Goal: Find specific page/section: Find specific page/section

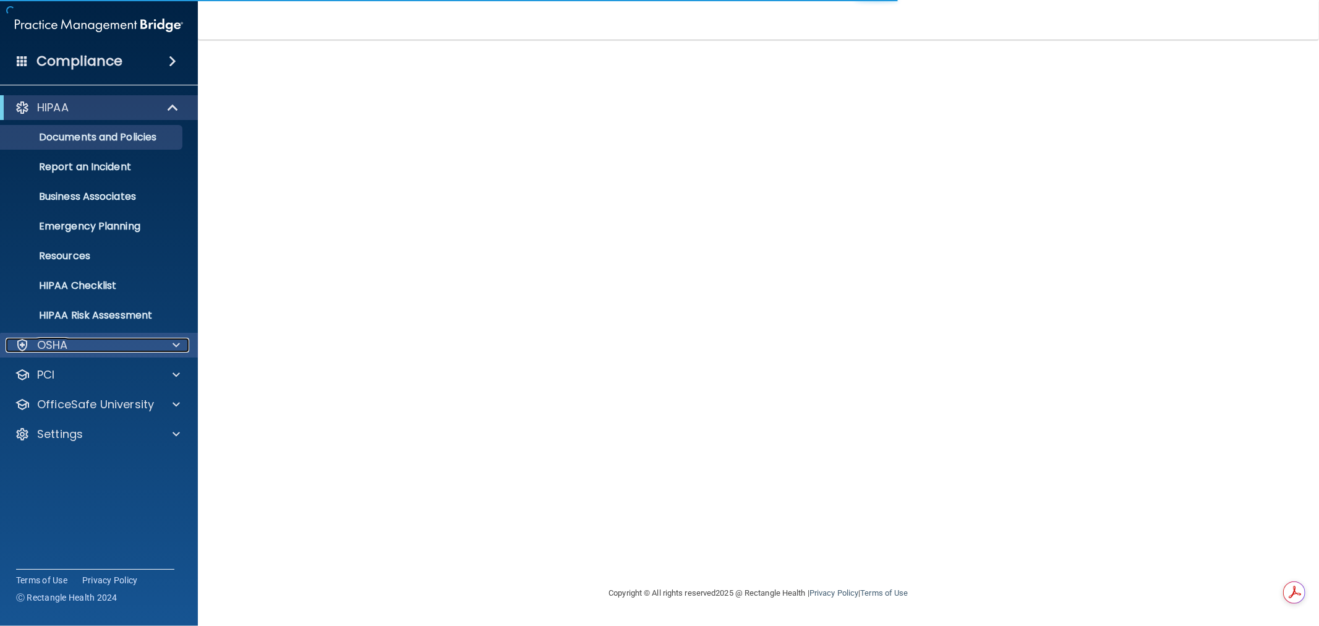
click at [169, 342] on div at bounding box center [174, 345] width 31 height 15
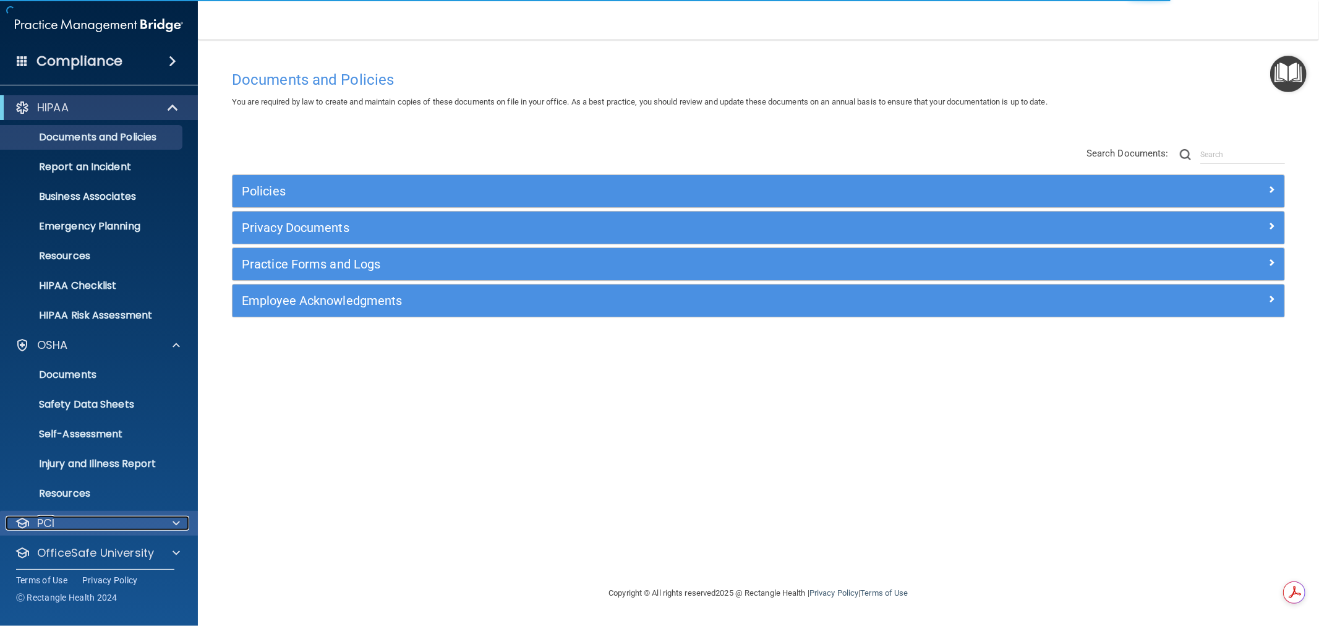
click at [144, 523] on div "PCI" at bounding box center [82, 523] width 153 height 15
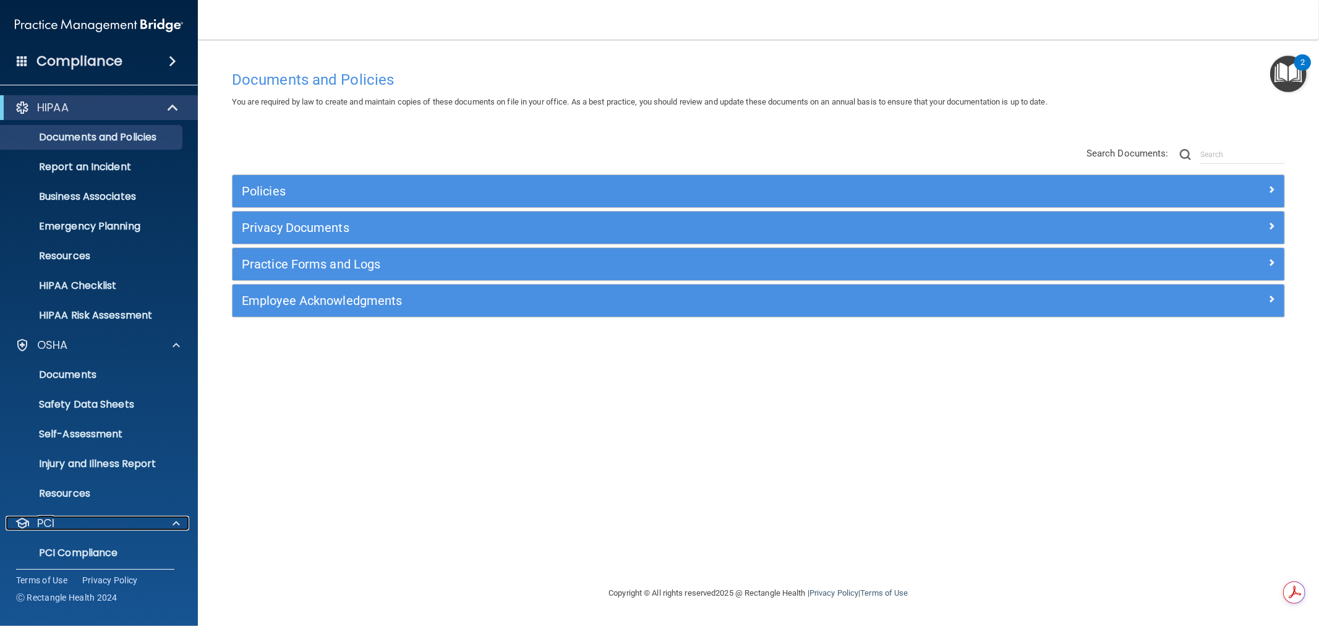
scroll to position [107, 0]
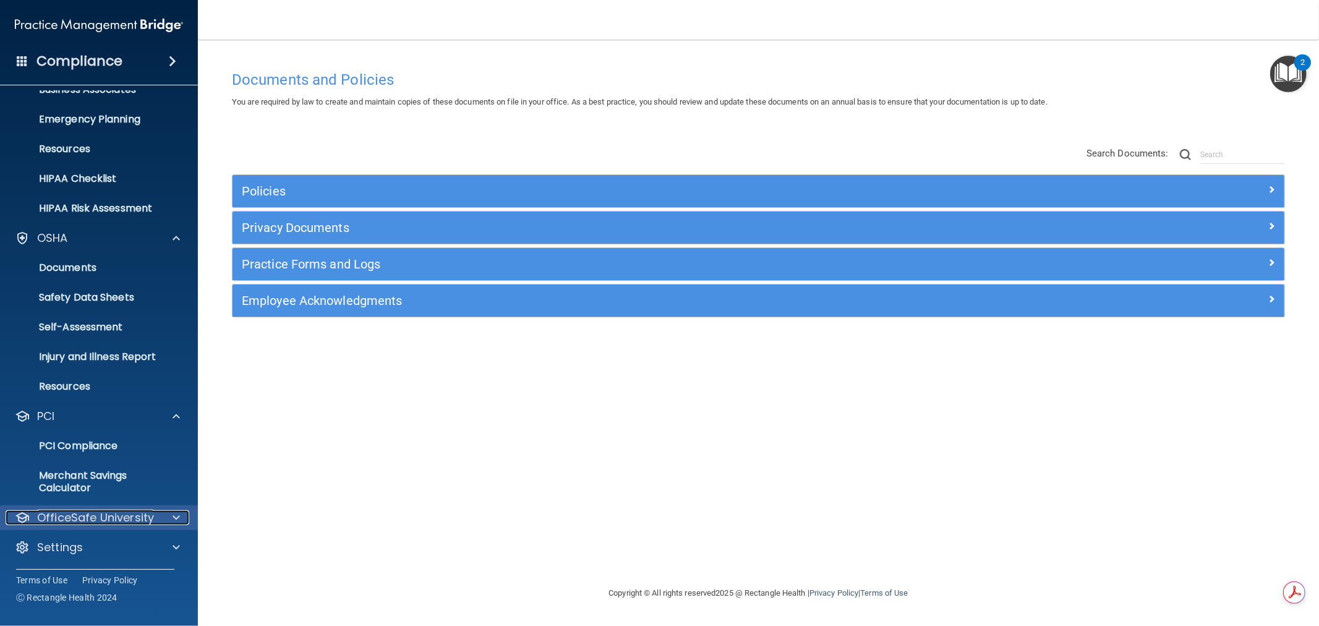
click at [163, 517] on div at bounding box center [174, 517] width 31 height 15
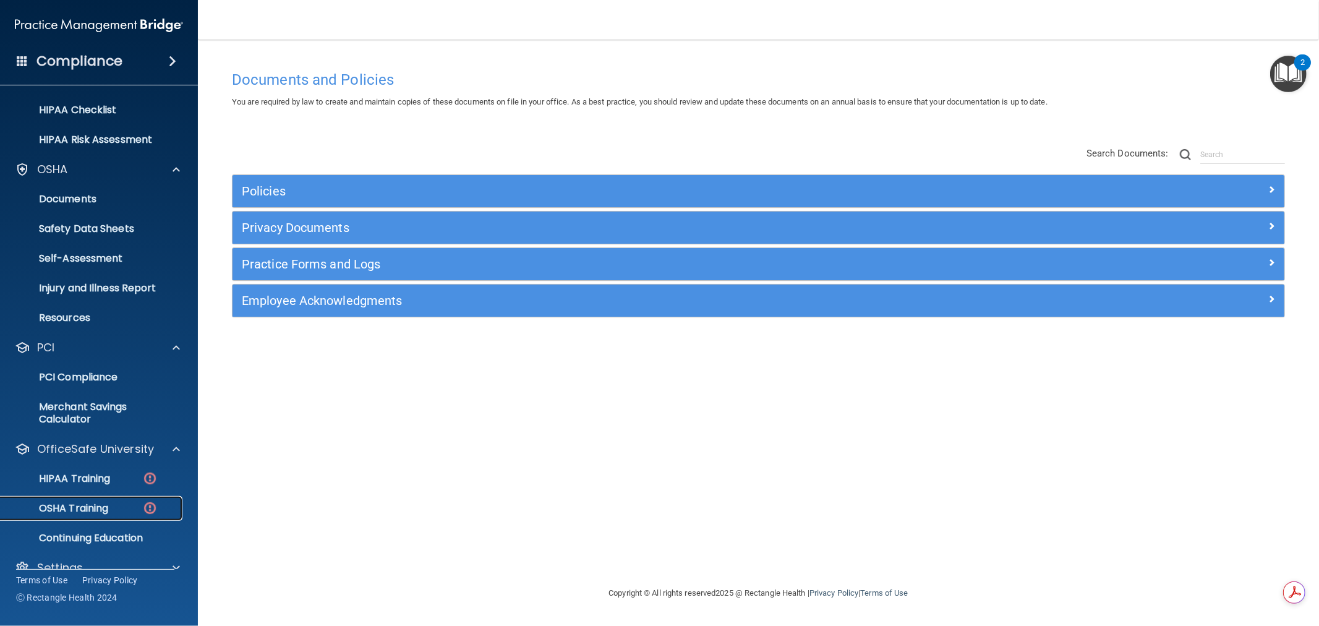
click at [90, 504] on p "OSHA Training" at bounding box center [58, 508] width 100 height 12
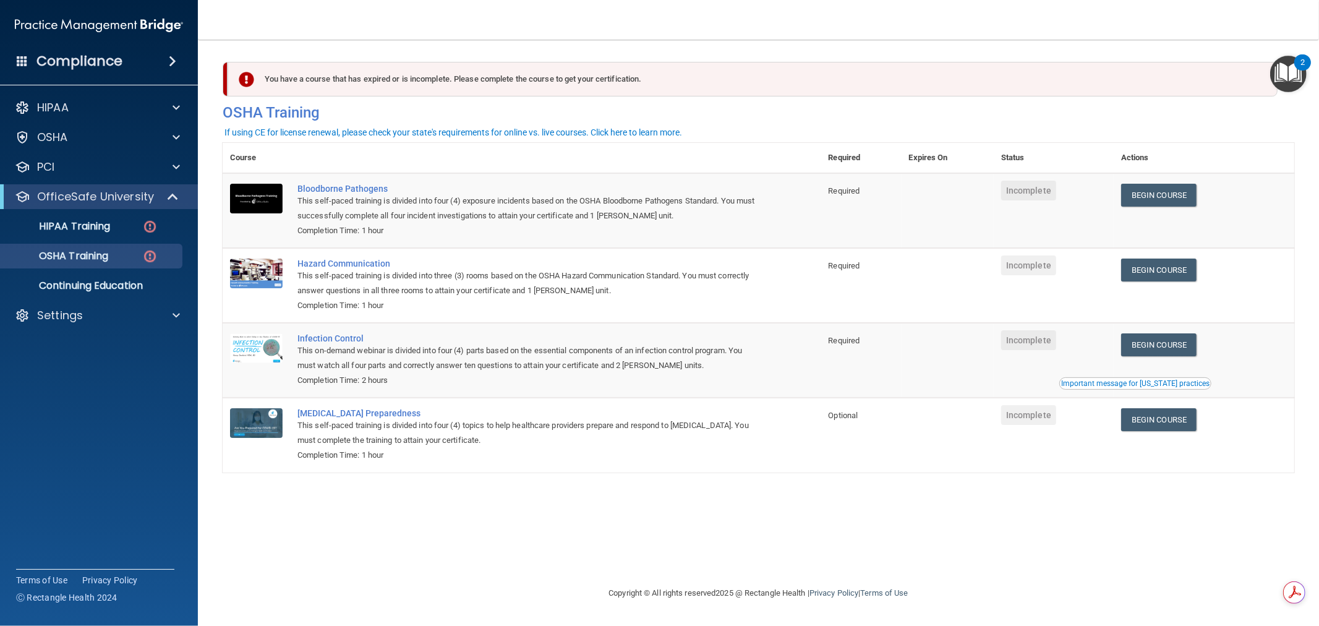
drag, startPoint x: 559, startPoint y: 541, endPoint x: 473, endPoint y: 549, distance: 86.4
click at [473, 549] on div "You have a course that has expired or is incomplete. Please complete the course…" at bounding box center [759, 312] width 1072 height 521
drag, startPoint x: 585, startPoint y: 523, endPoint x: 505, endPoint y: 518, distance: 79.3
click at [505, 518] on div "You have a course that has expired or is incomplete. Please complete the course…" at bounding box center [759, 312] width 1072 height 521
